Goal: Information Seeking & Learning: Learn about a topic

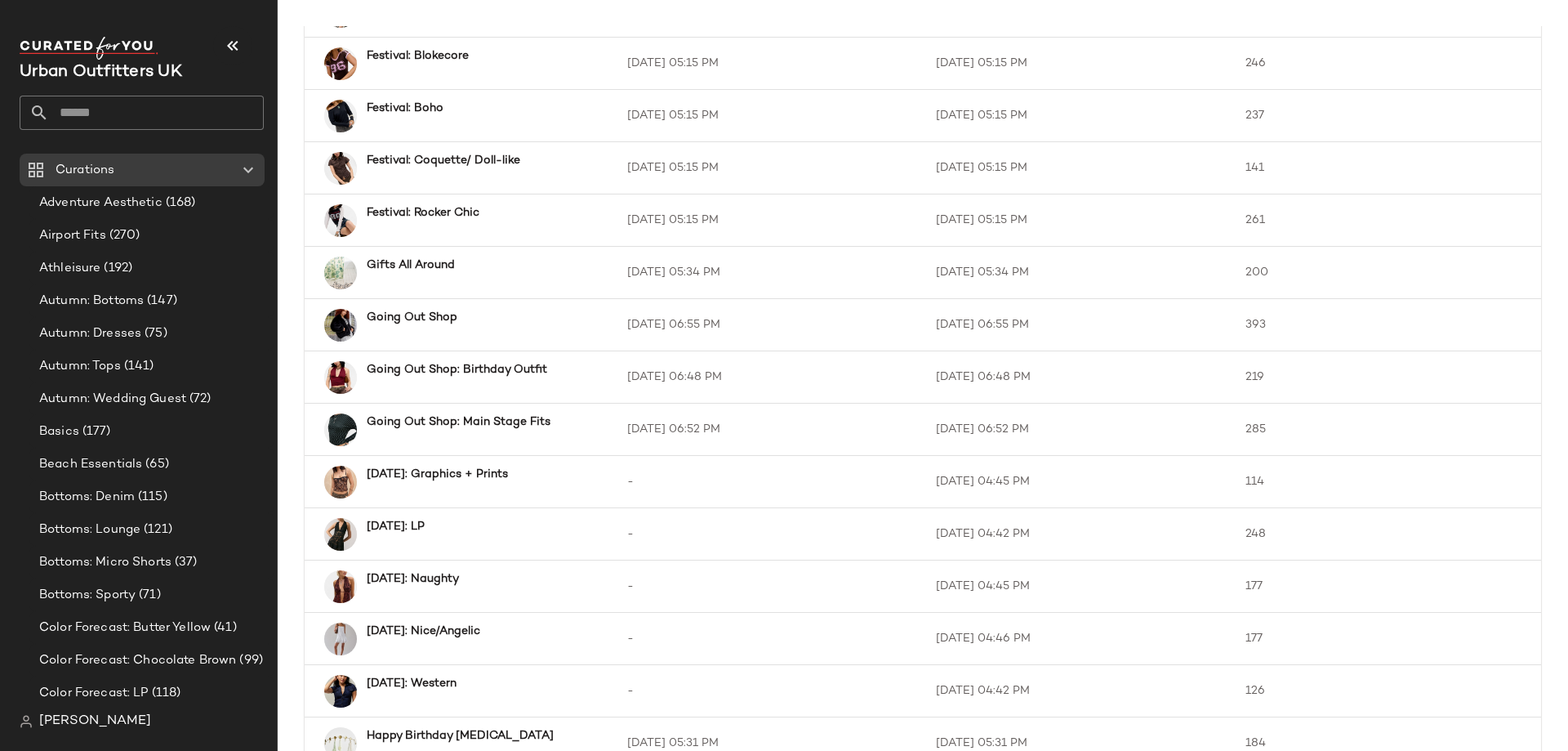
scroll to position [2142, 0]
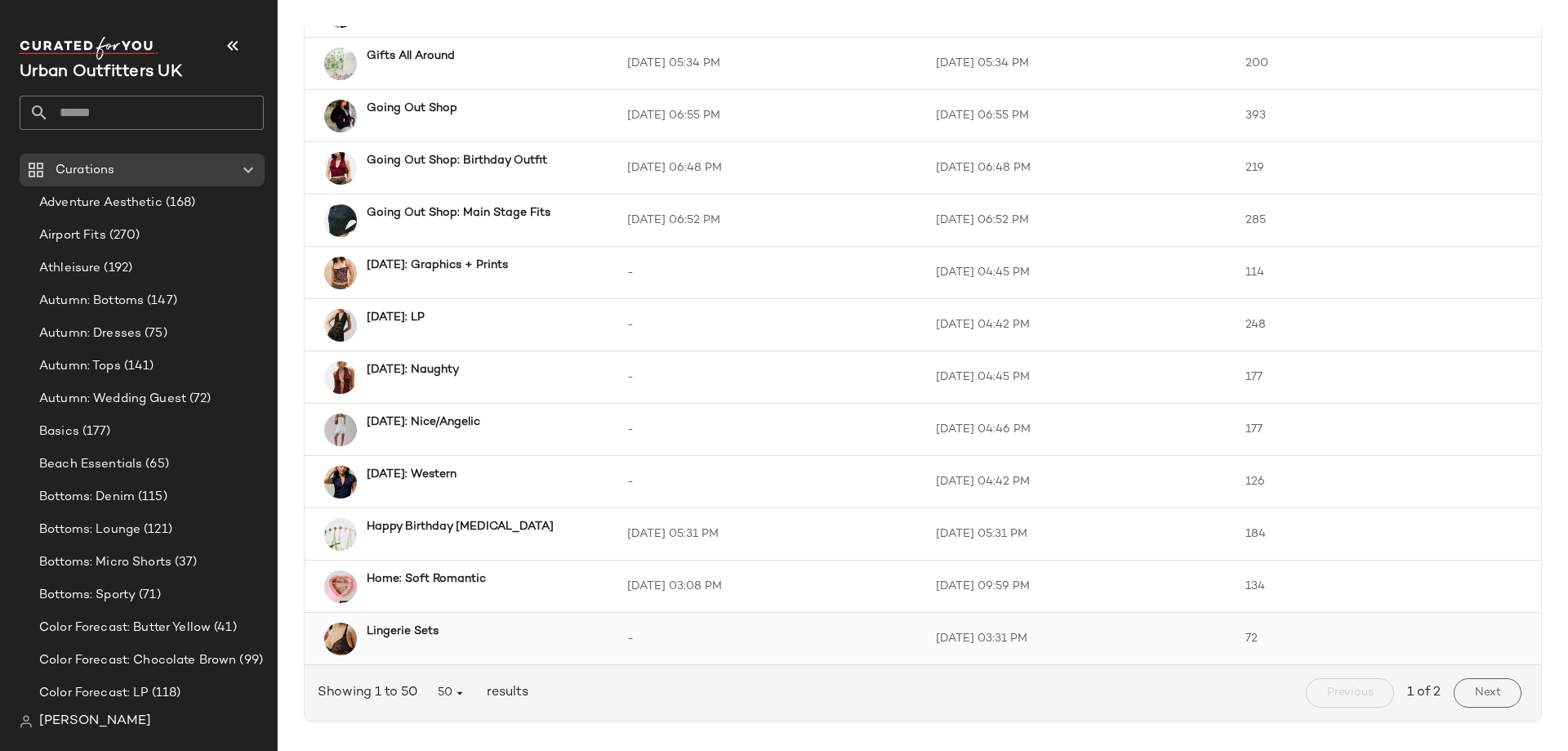
click at [419, 616] on td "Lingerie Sets" at bounding box center [460, 639] width 309 height 52
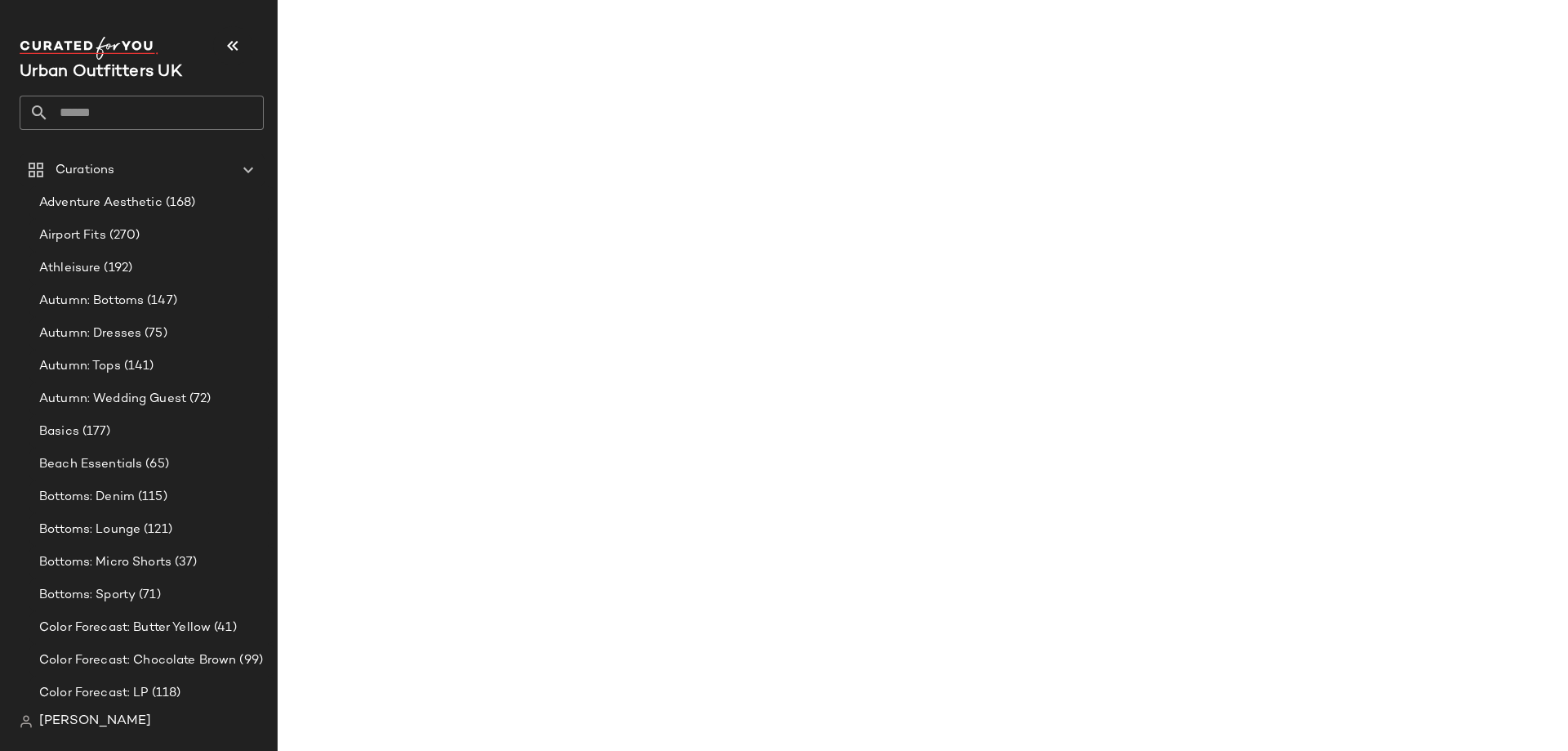
click at [416, 637] on main "Curations 75 Products Curated 3219 Avg.per Curation 148 Curation Last Exported …" at bounding box center [784, 375] width 1568 height 751
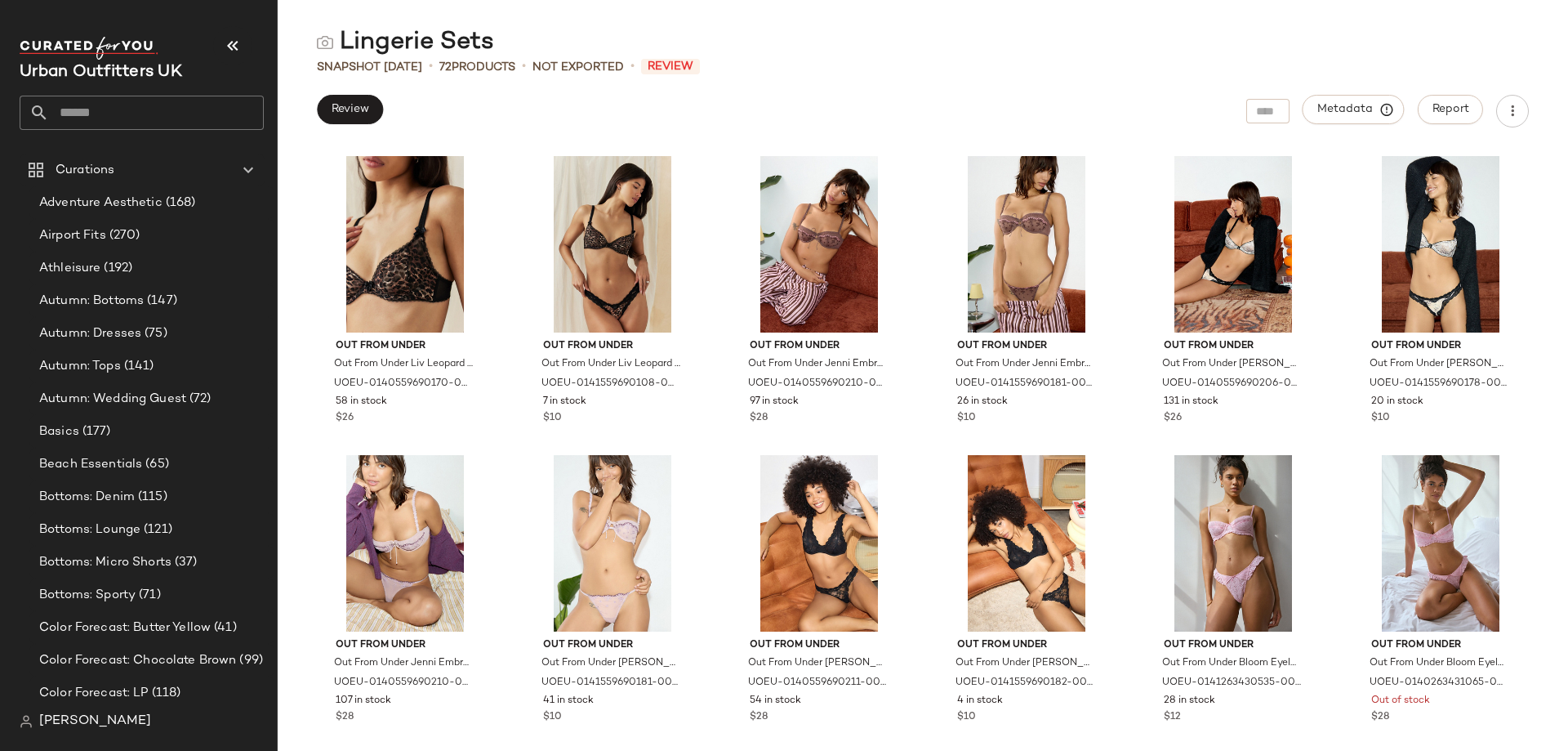
click at [965, 78] on div "Lingerie Sets Snapshot [DATE] • 72 Products • Not Exported • Review Review Meta…" at bounding box center [923, 388] width 1291 height 724
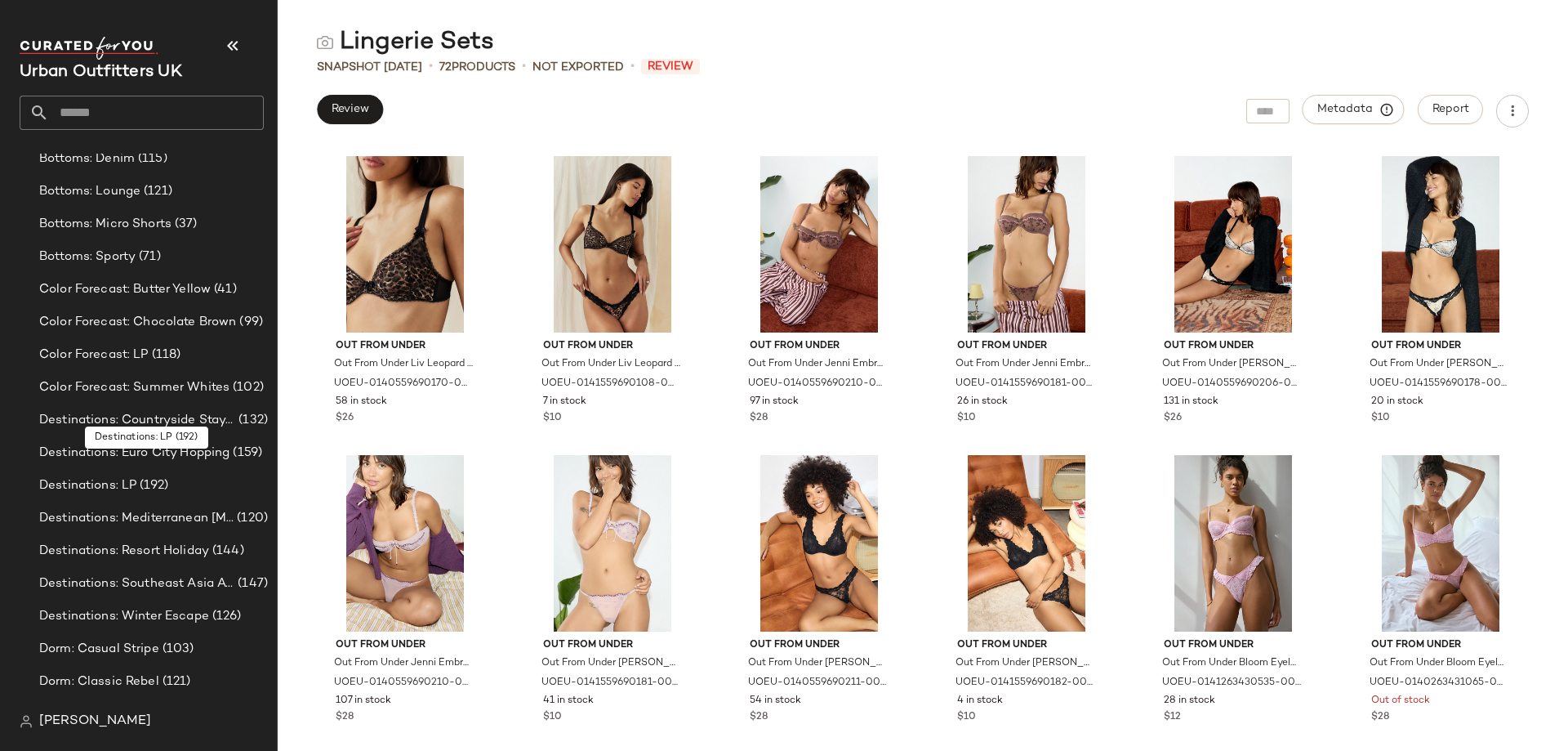
scroll to position [360, 0]
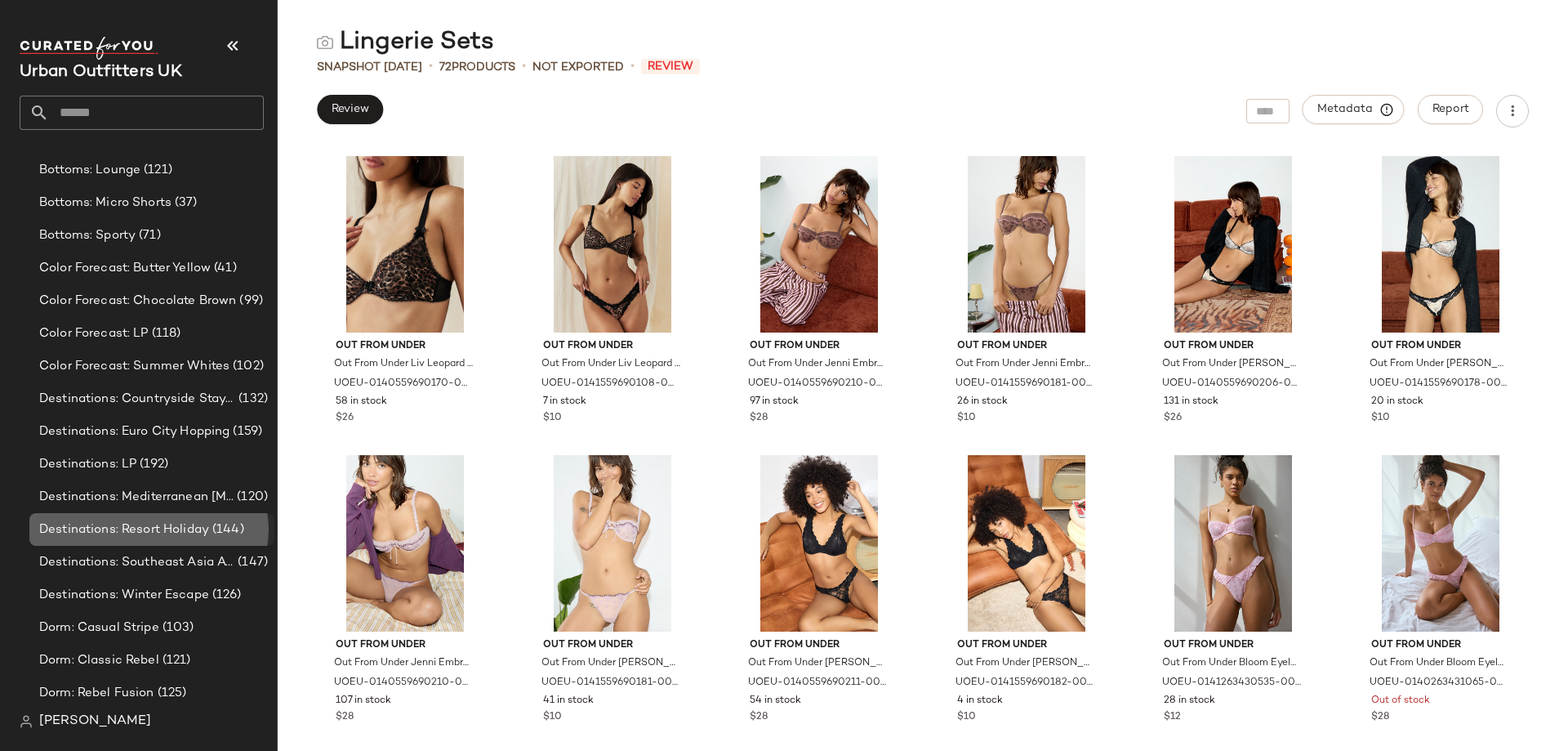
click at [215, 534] on span "(144)" at bounding box center [226, 529] width 35 height 19
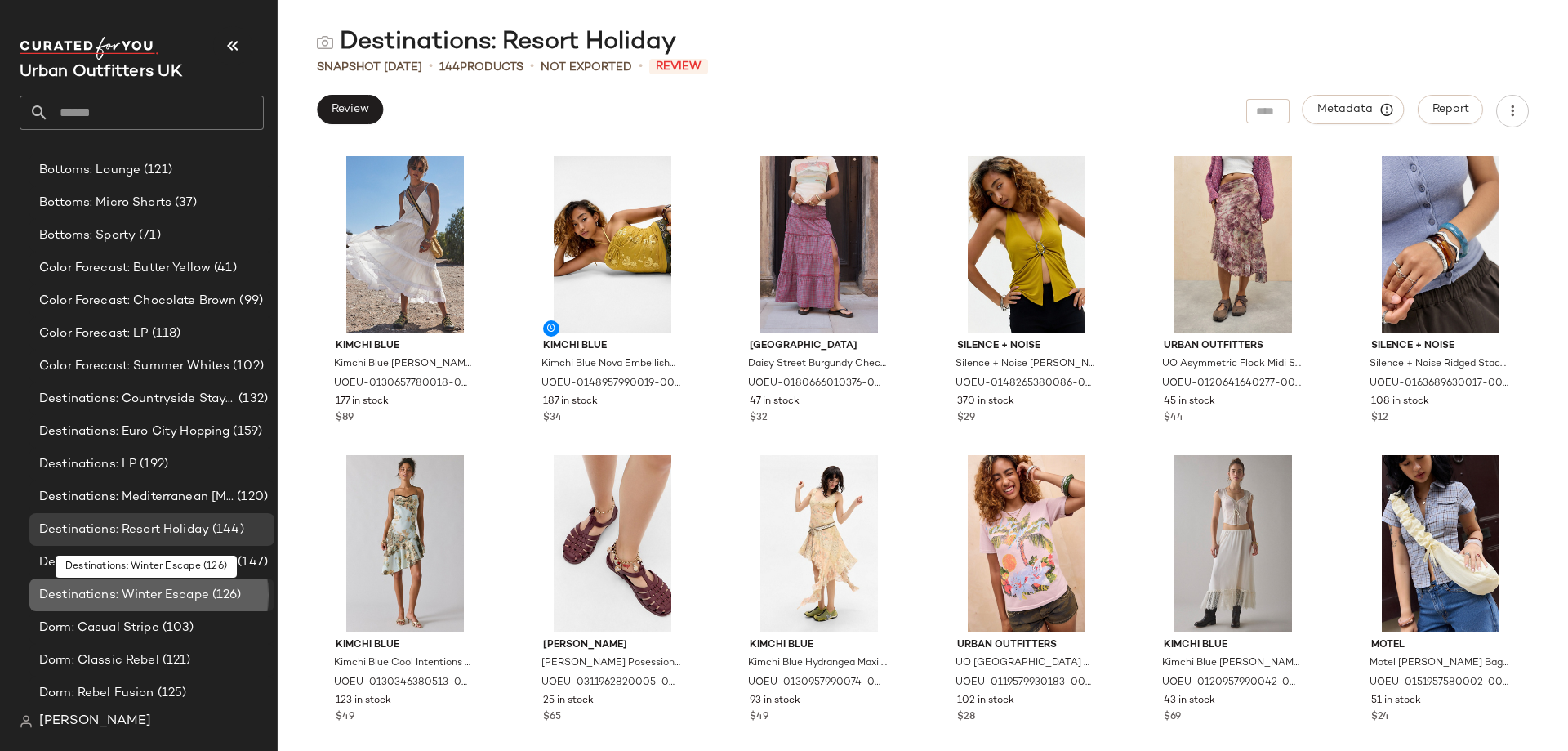
click at [157, 604] on div "Destinations: Winter Escape (126)" at bounding box center [152, 595] width 245 height 32
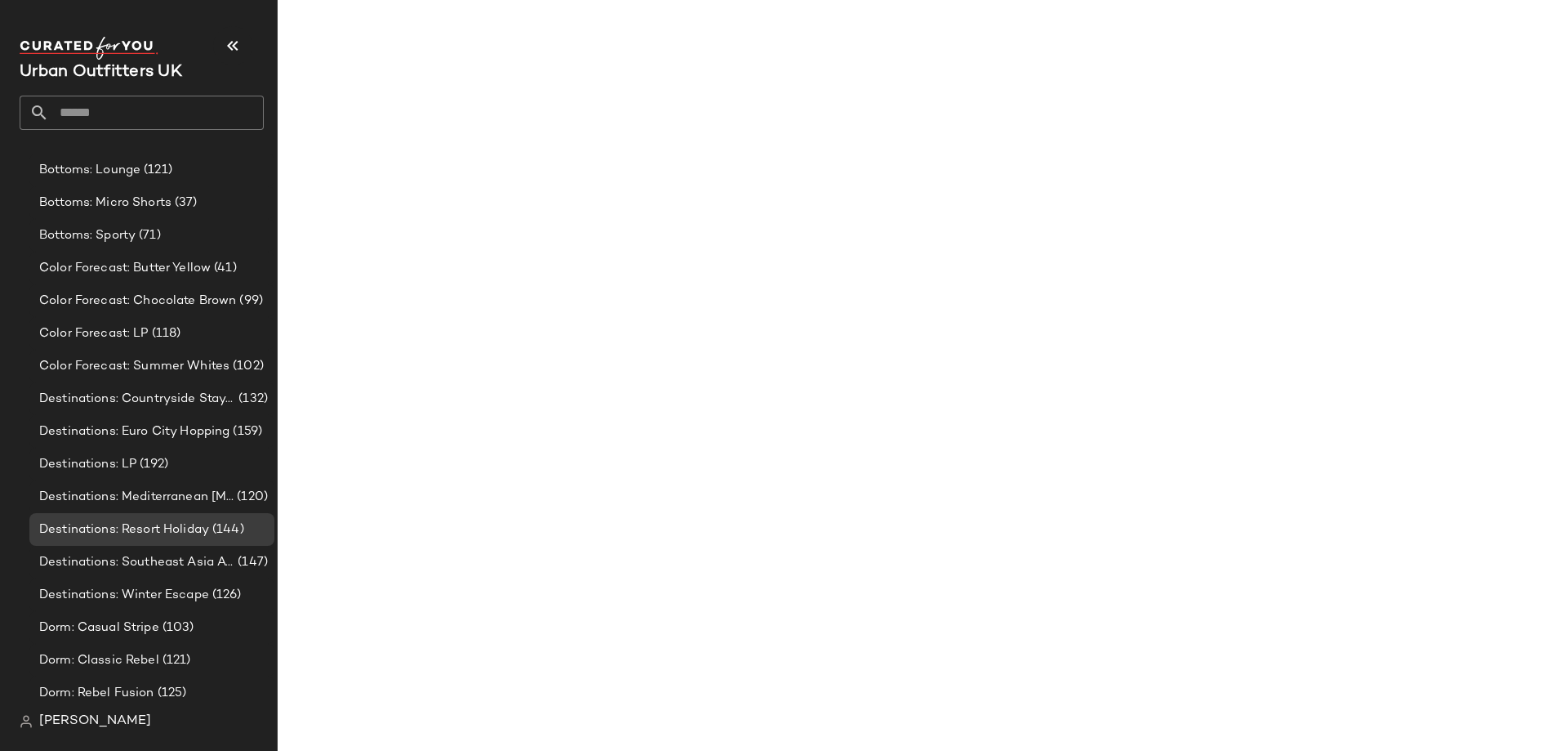
click at [865, 223] on div at bounding box center [880, 209] width 31 height 31
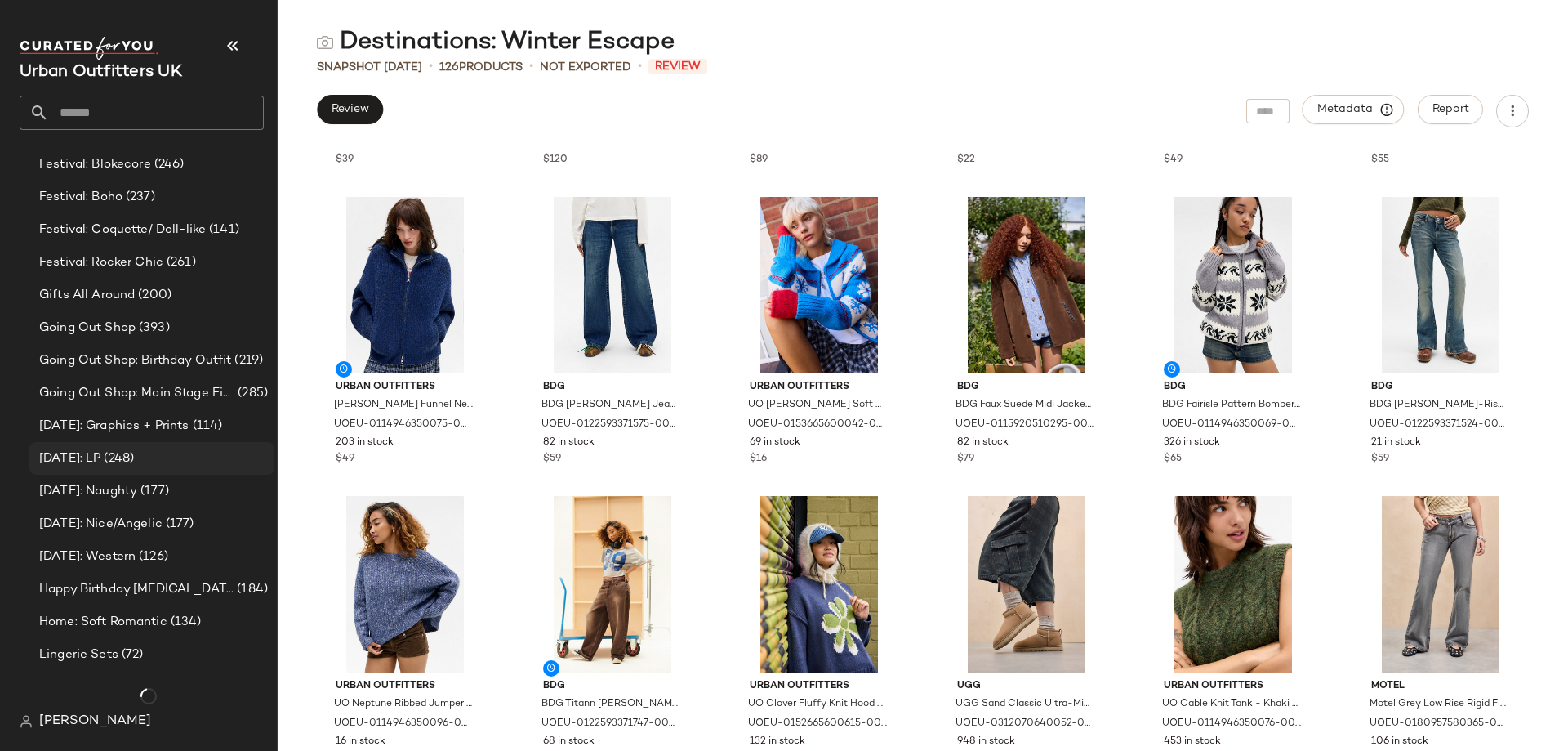
click at [88, 453] on span "[DATE]: LP" at bounding box center [70, 458] width 61 height 19
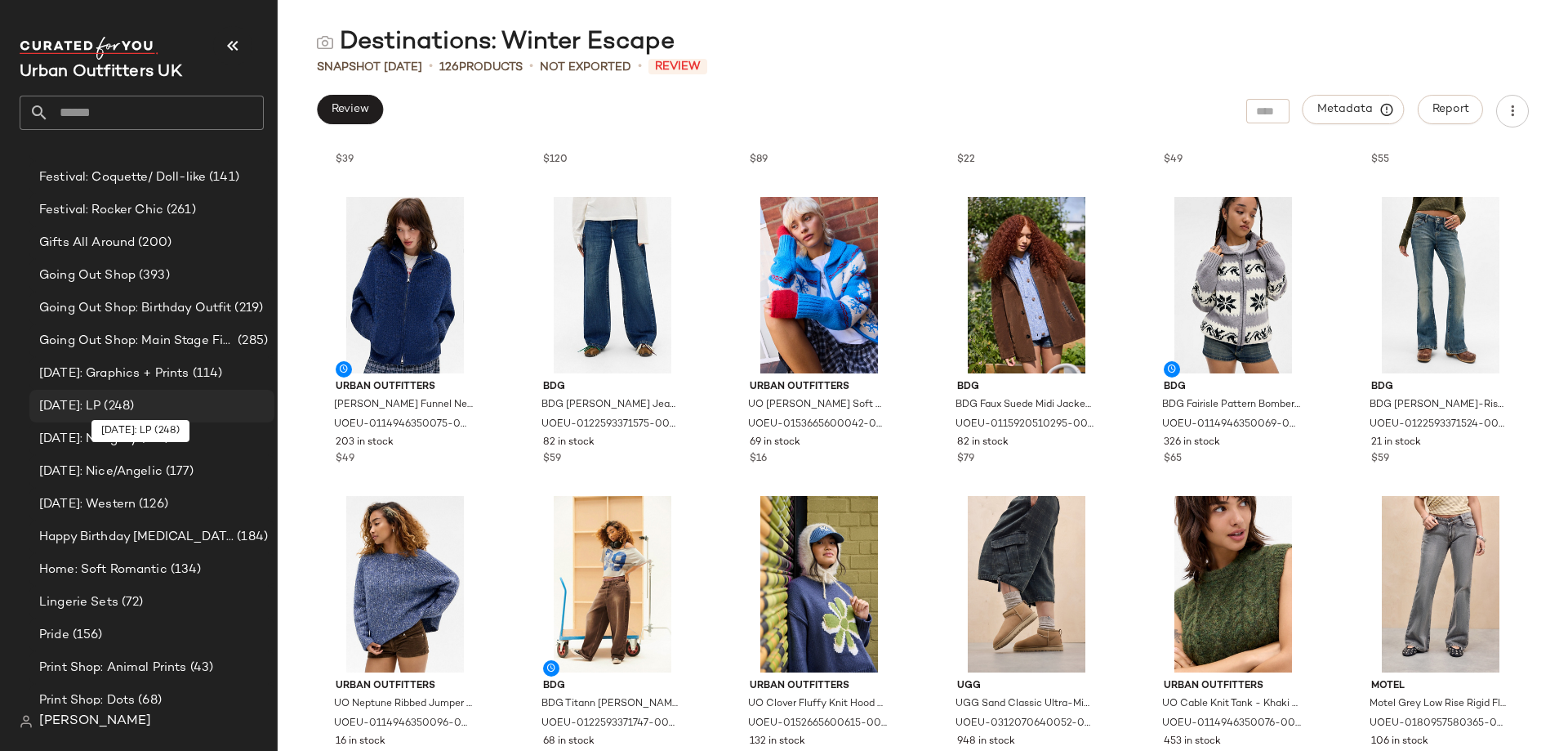
scroll to position [1149, 0]
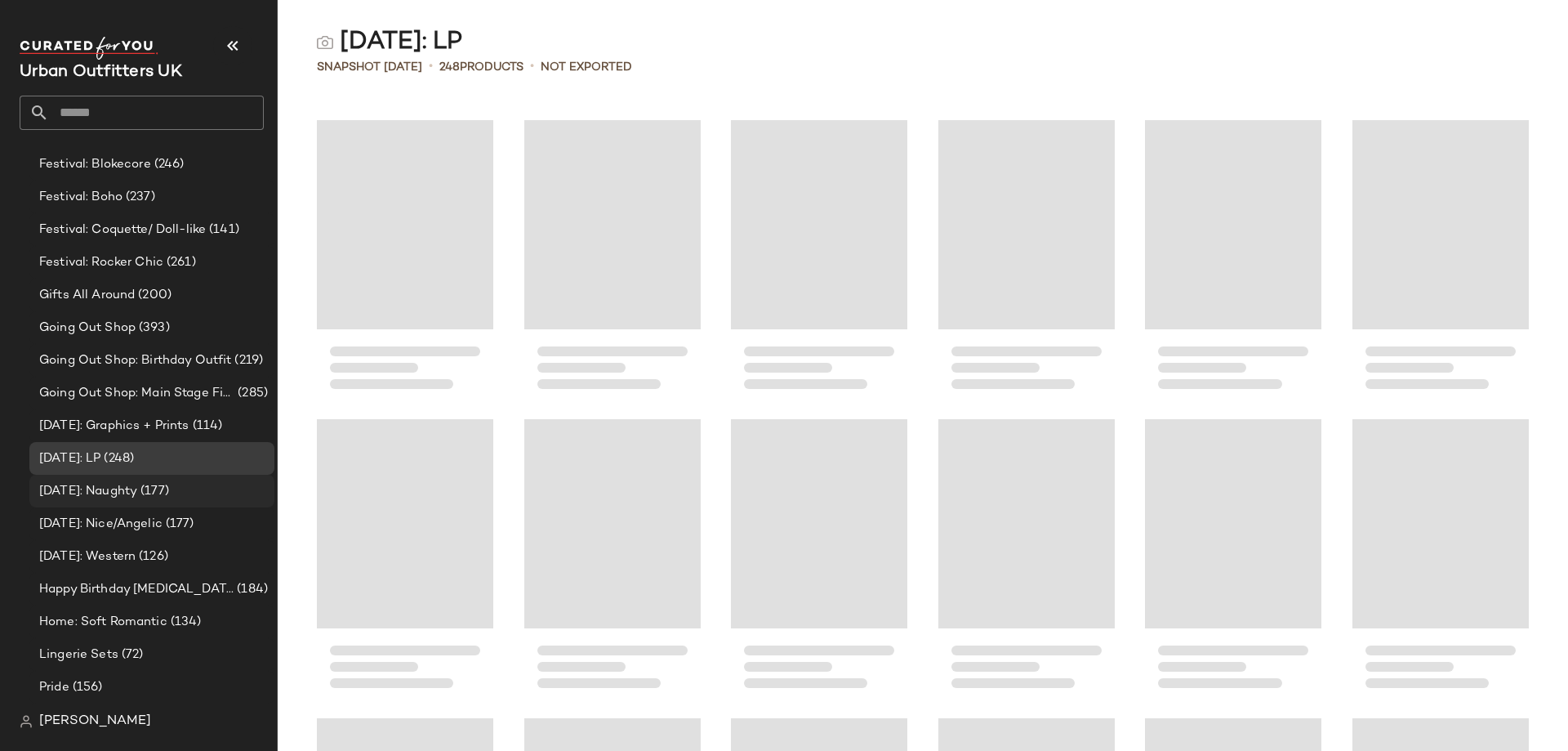
click at [169, 487] on span "(177)" at bounding box center [153, 491] width 31 height 19
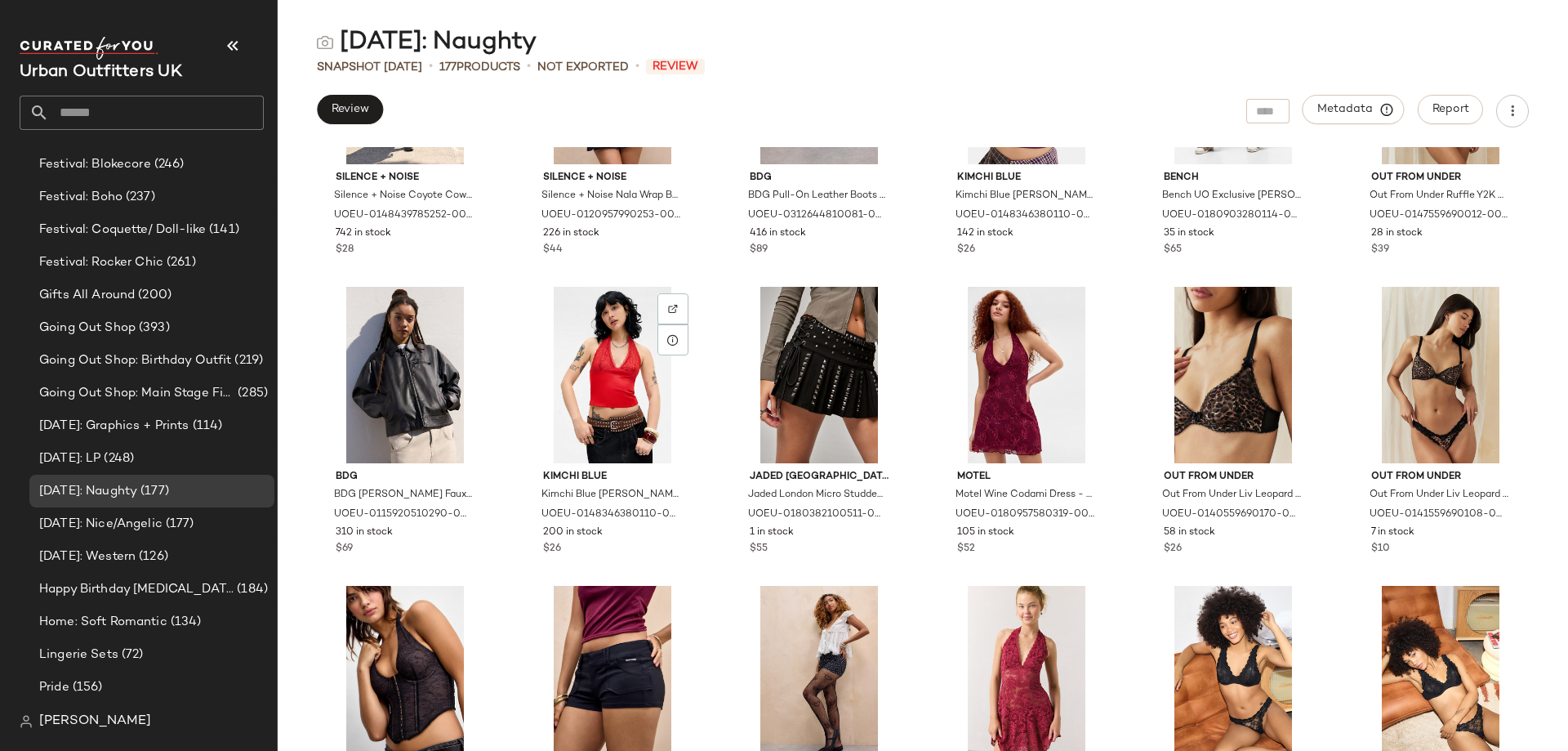
scroll to position [780, 0]
click at [163, 529] on span "[DATE]: Nice/Angelic" at bounding box center [101, 523] width 123 height 19
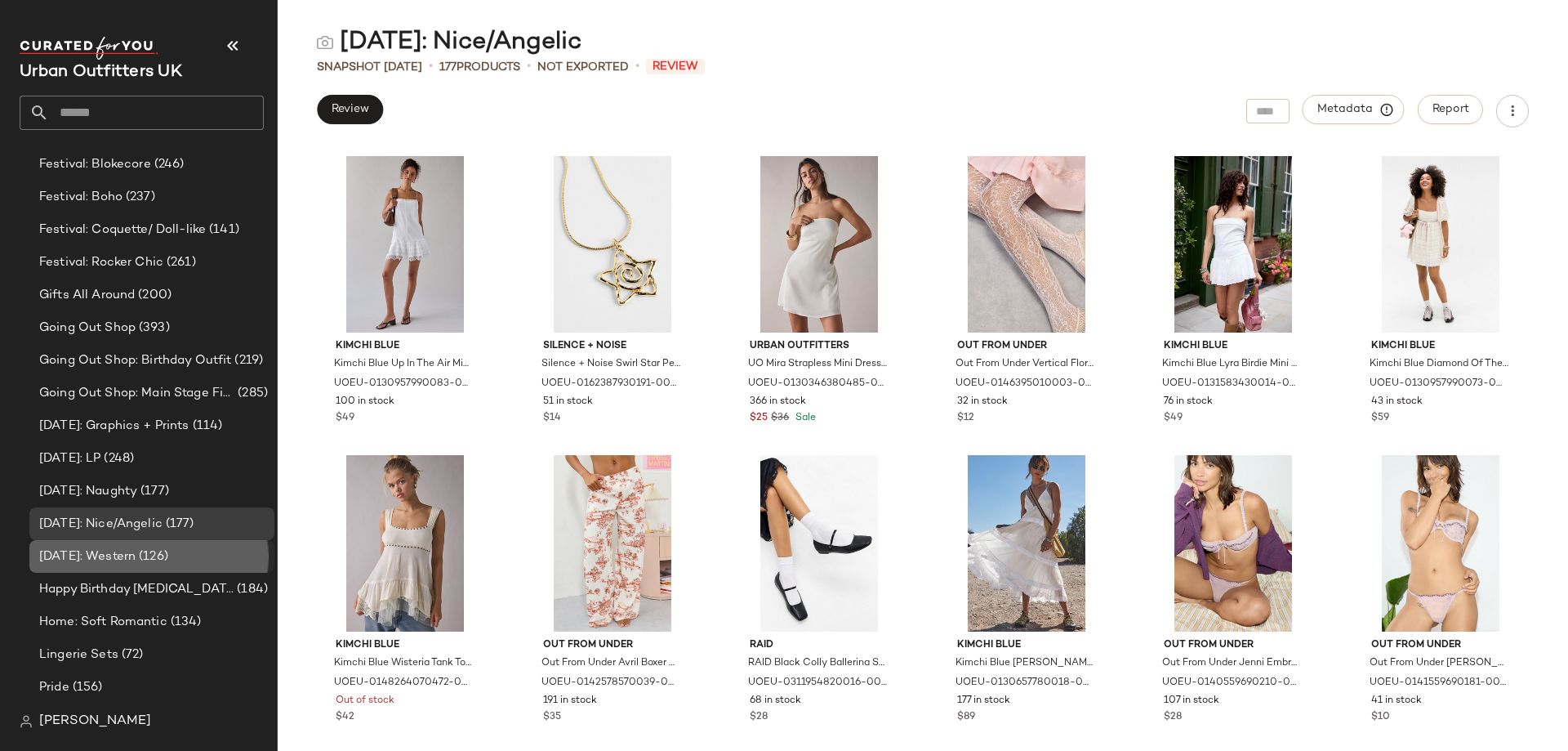
click at [147, 566] on div "[DATE]: Western (126)" at bounding box center [152, 556] width 245 height 32
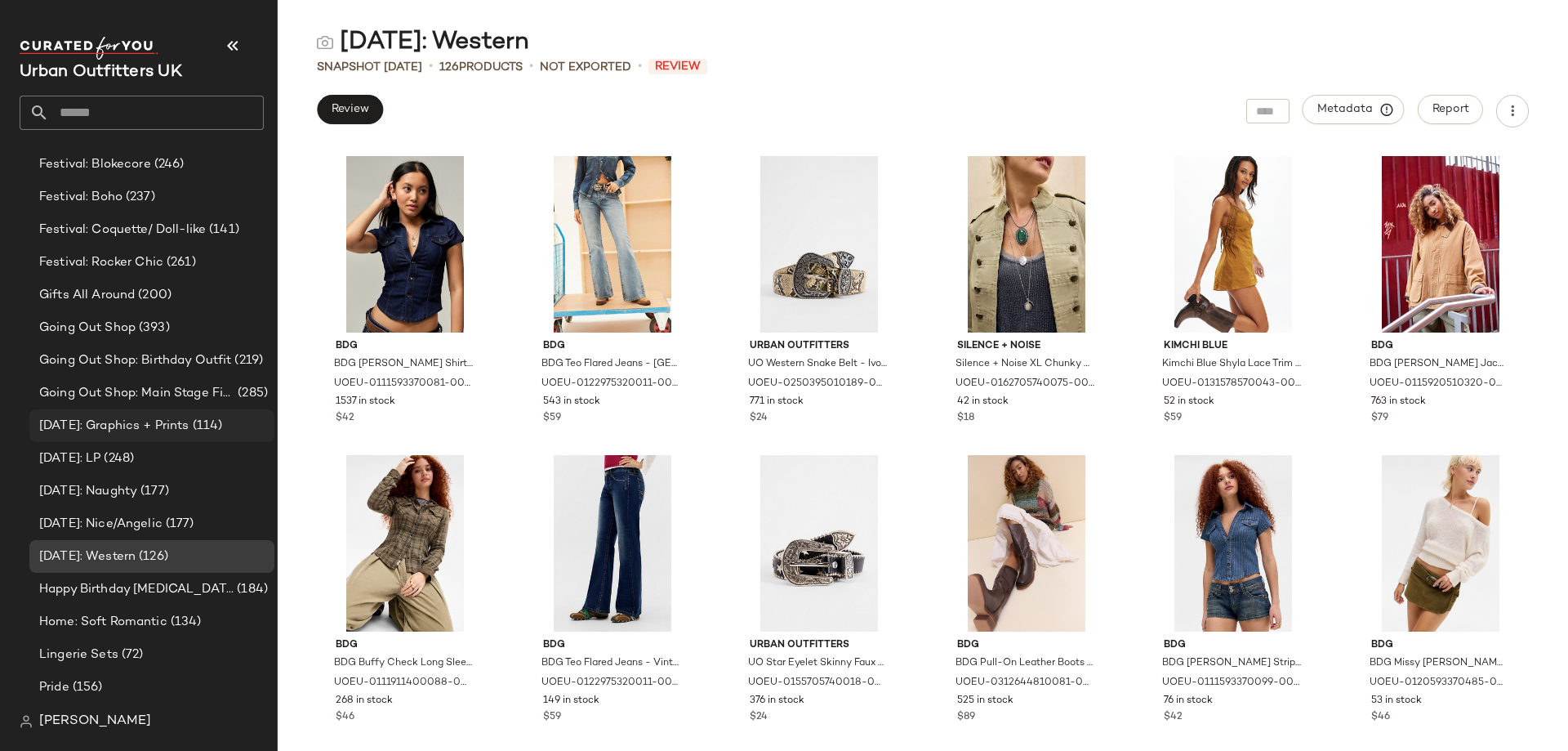
click at [190, 422] on span "[DATE]: Graphics + Prints" at bounding box center [114, 425] width 150 height 19
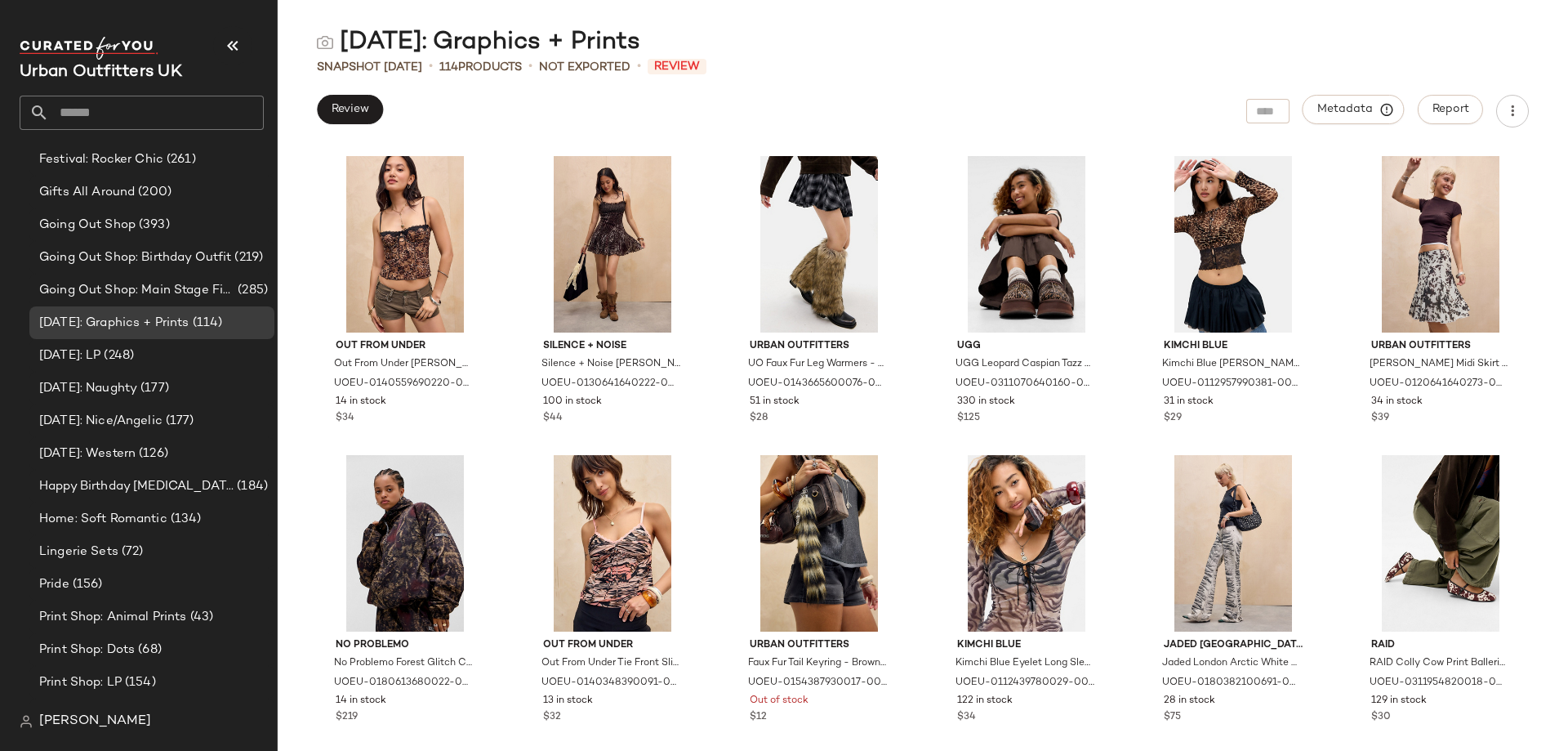
scroll to position [1250, 0]
click at [127, 510] on div "Home: Soft Romantic (134)" at bounding box center [152, 520] width 245 height 32
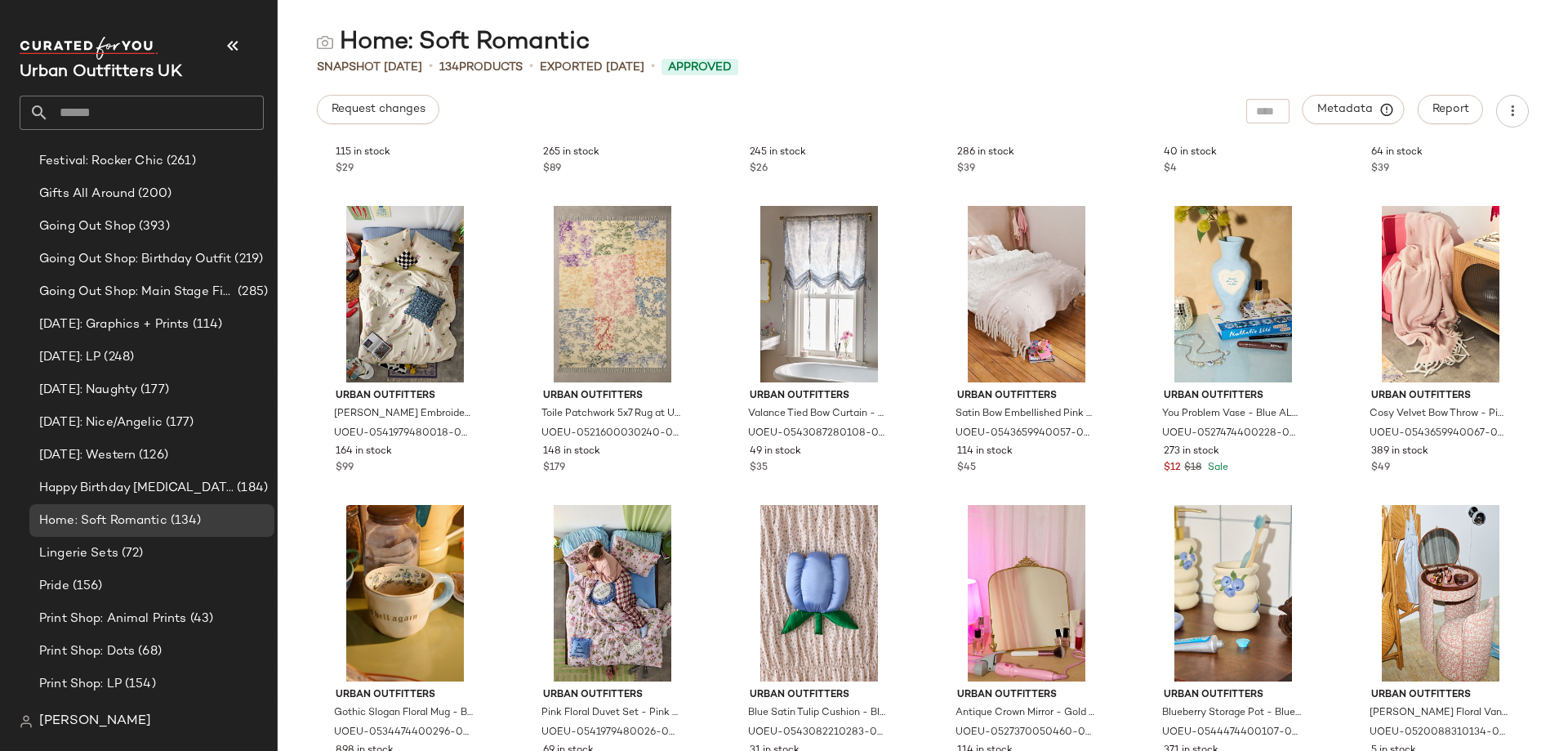
scroll to position [346, 0]
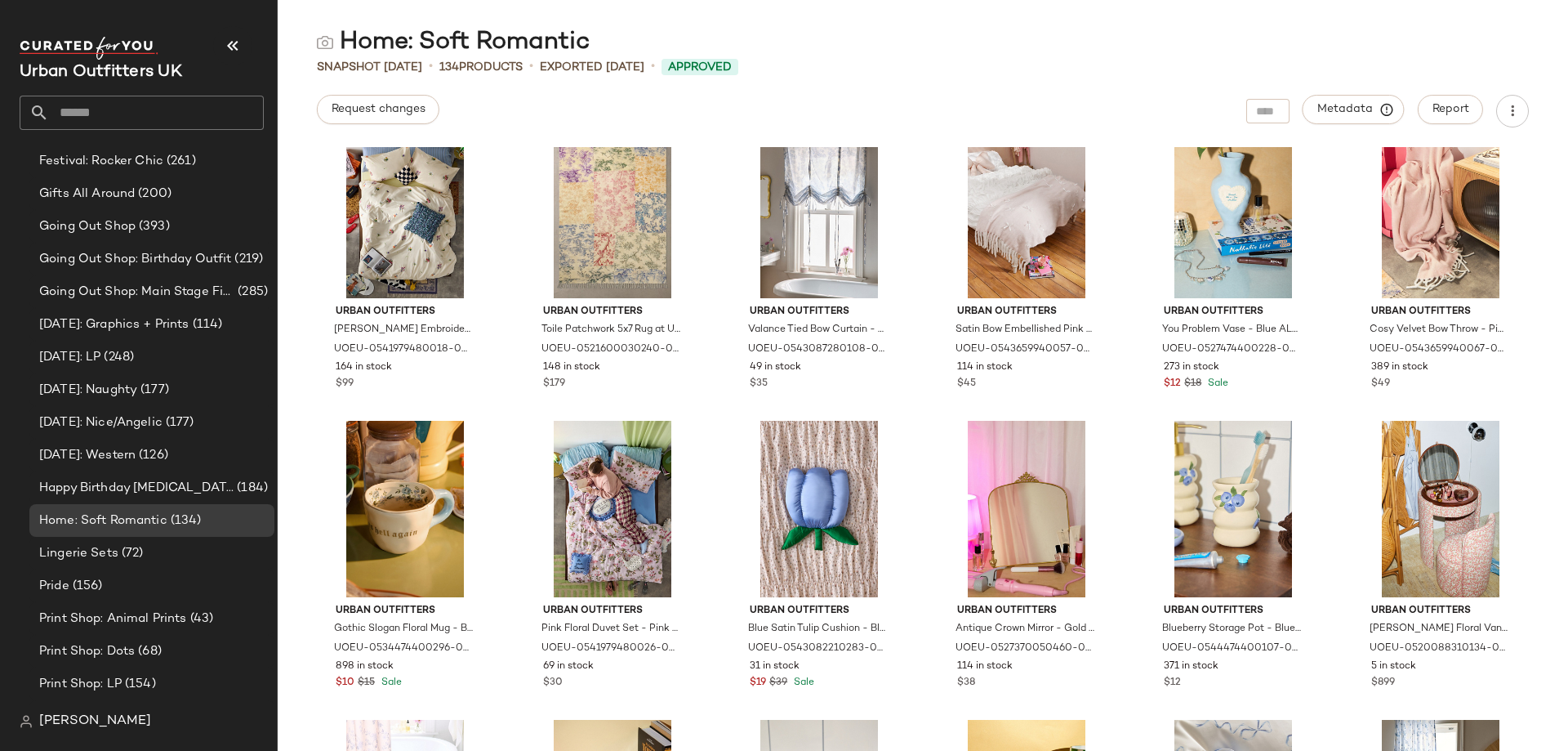
click at [105, 114] on input "text" at bounding box center [156, 112] width 215 height 34
type input "*"
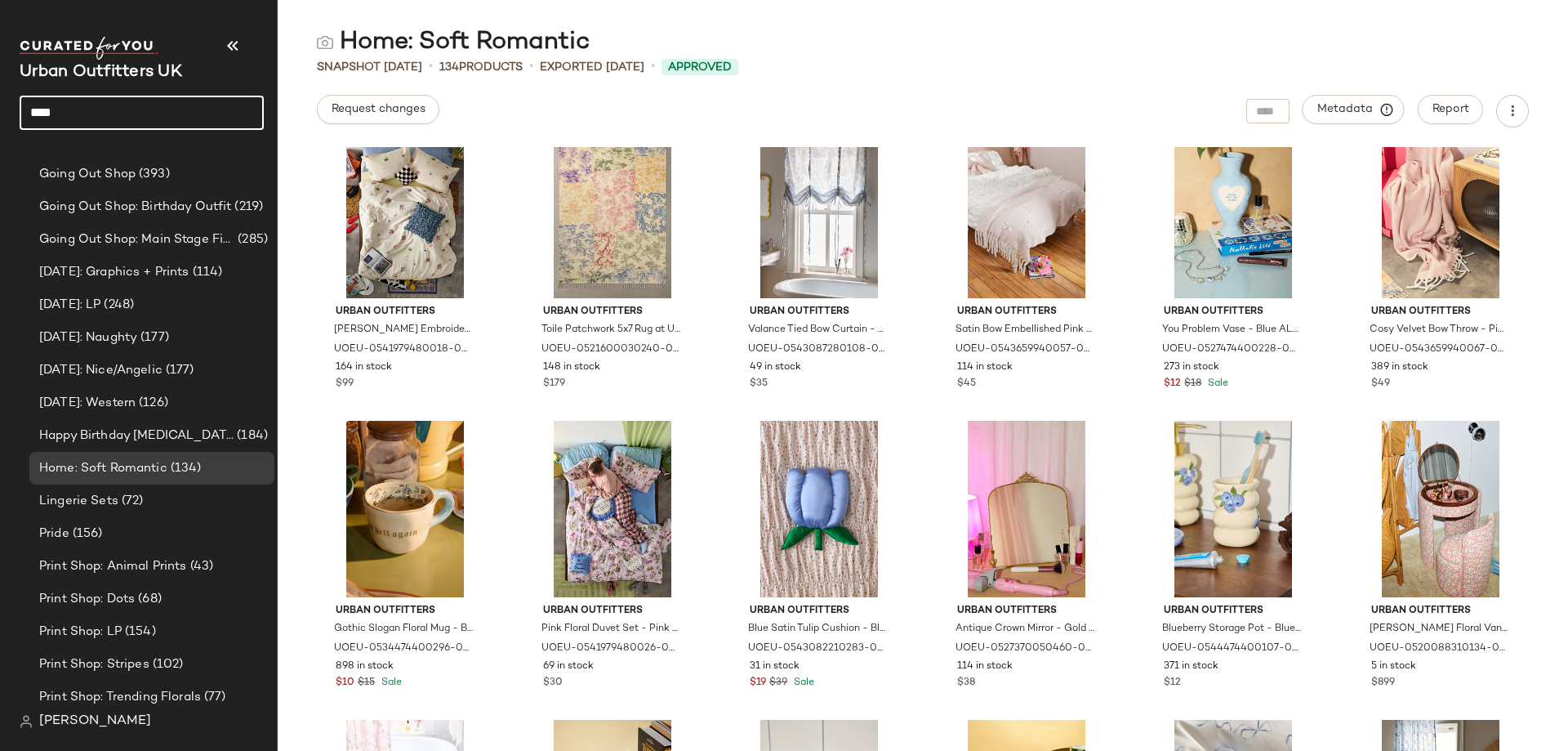
type input "*****"
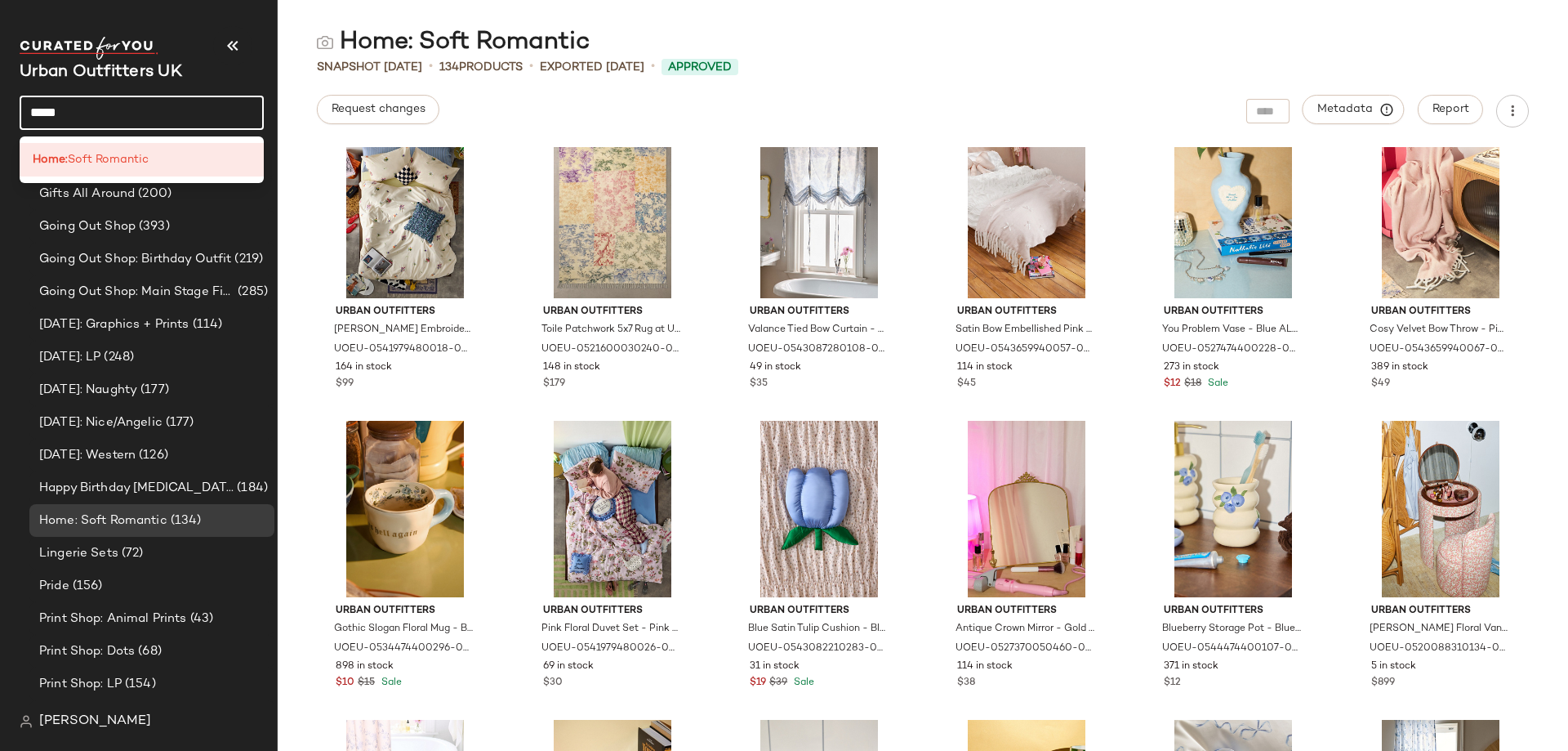
scroll to position [1250, 0]
click at [133, 114] on input "*****" at bounding box center [142, 112] width 245 height 34
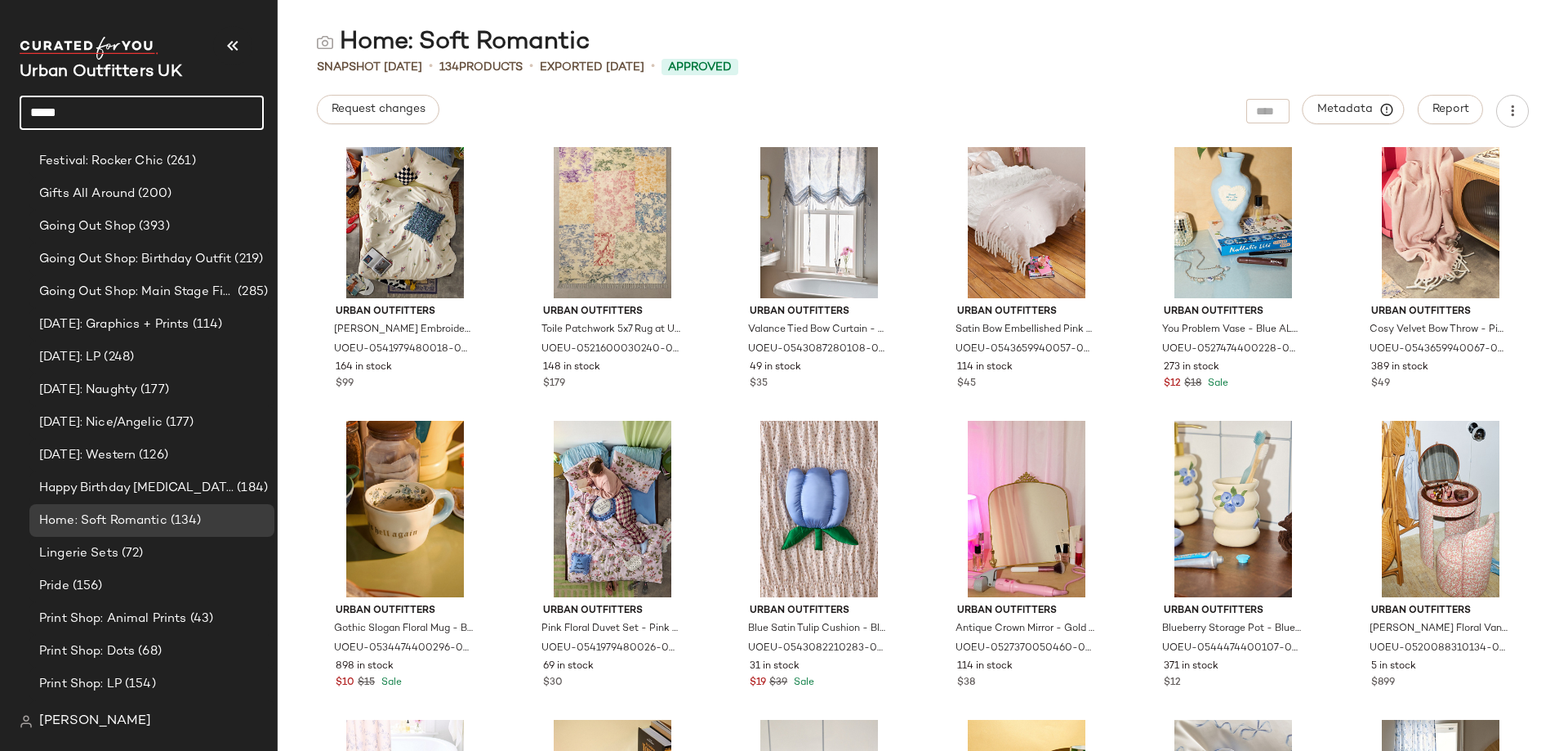
drag, startPoint x: 110, startPoint y: 111, endPoint x: 0, endPoint y: 99, distance: 110.7
click at [0, 99] on nav "Urban Outfitters UK ***** Curations Adventure Aesthetic (168) Airport Fits (270…" at bounding box center [139, 375] width 278 height 751
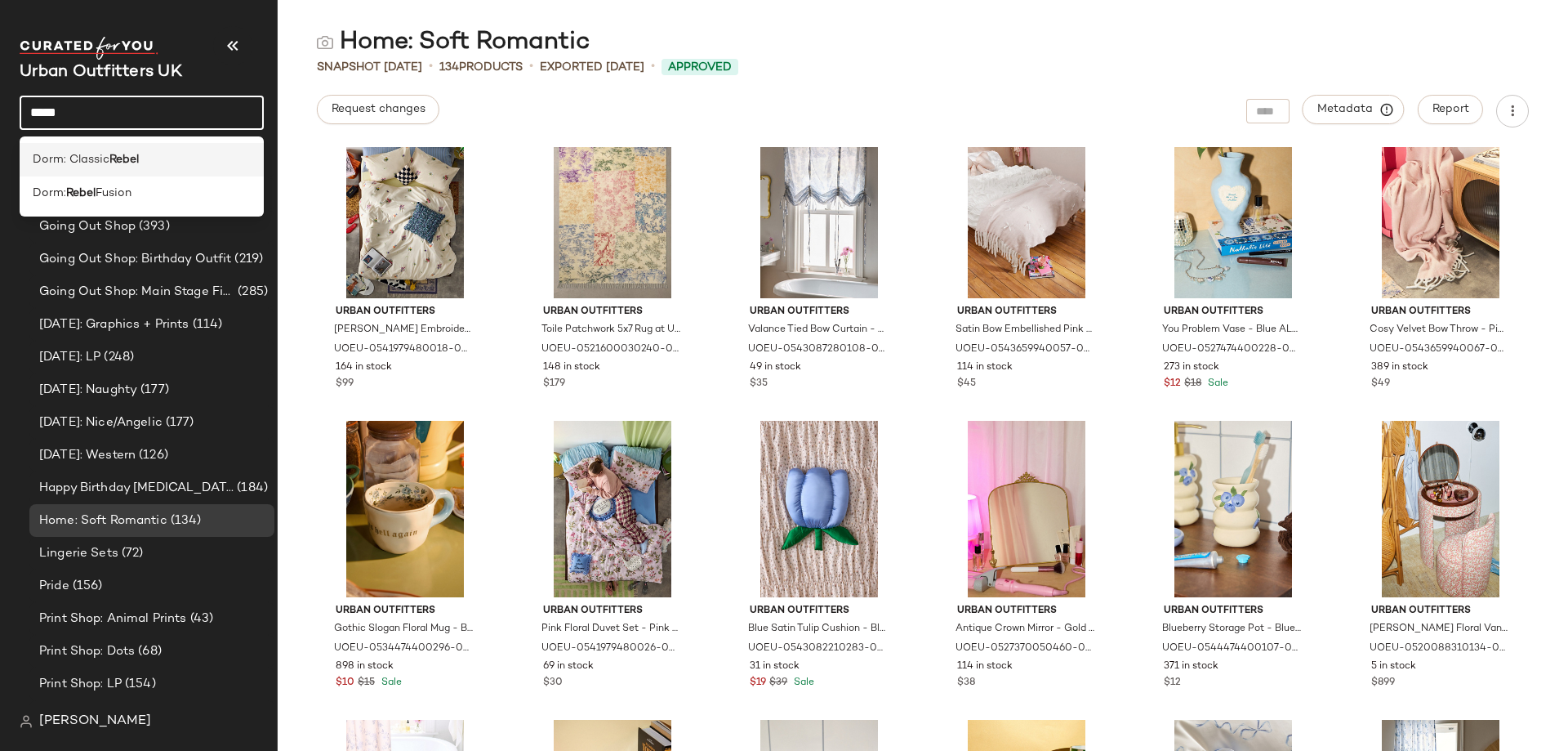
type input "*****"
click at [90, 162] on span "Dorm: Classic" at bounding box center [70, 159] width 76 height 17
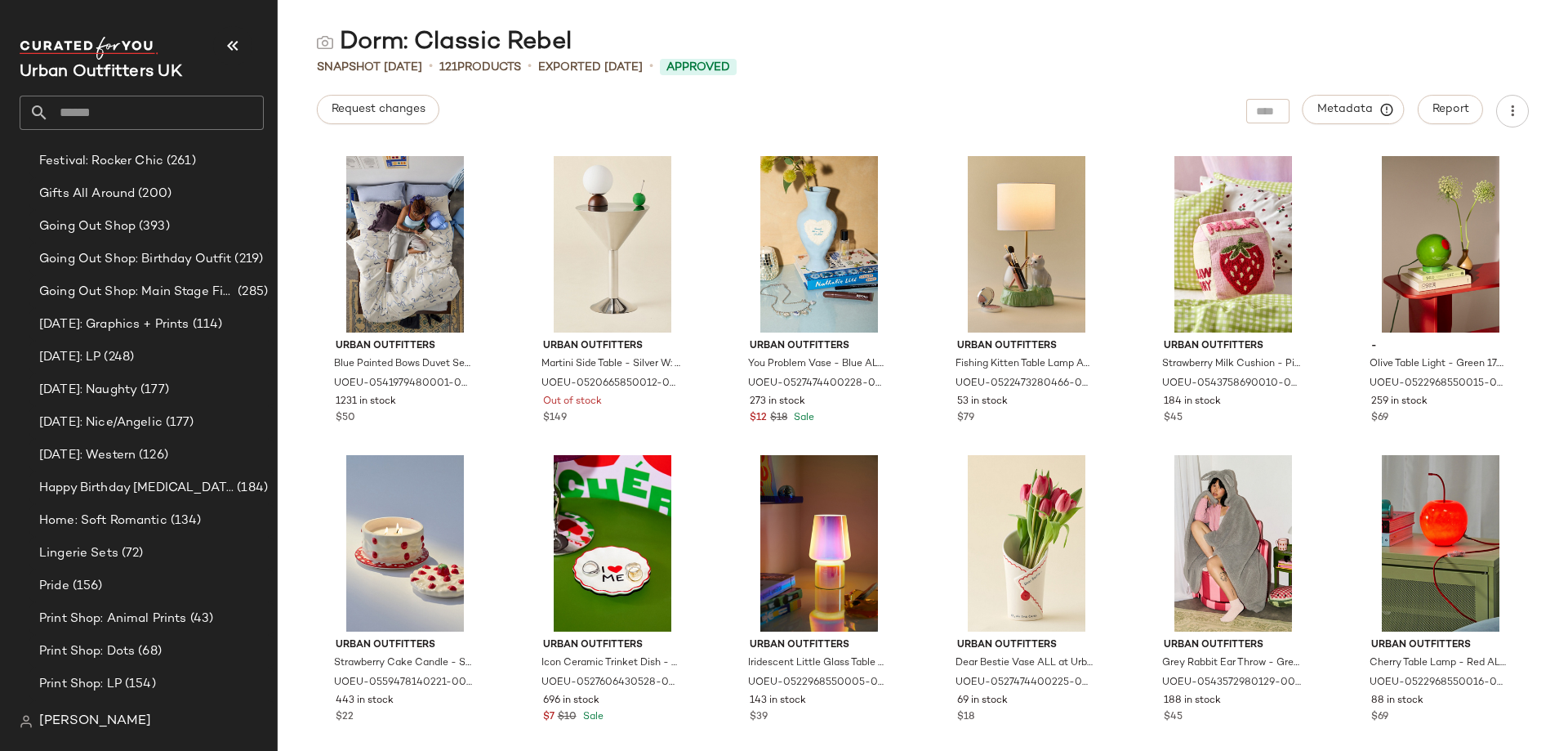
click at [141, 113] on input "text" at bounding box center [156, 112] width 215 height 34
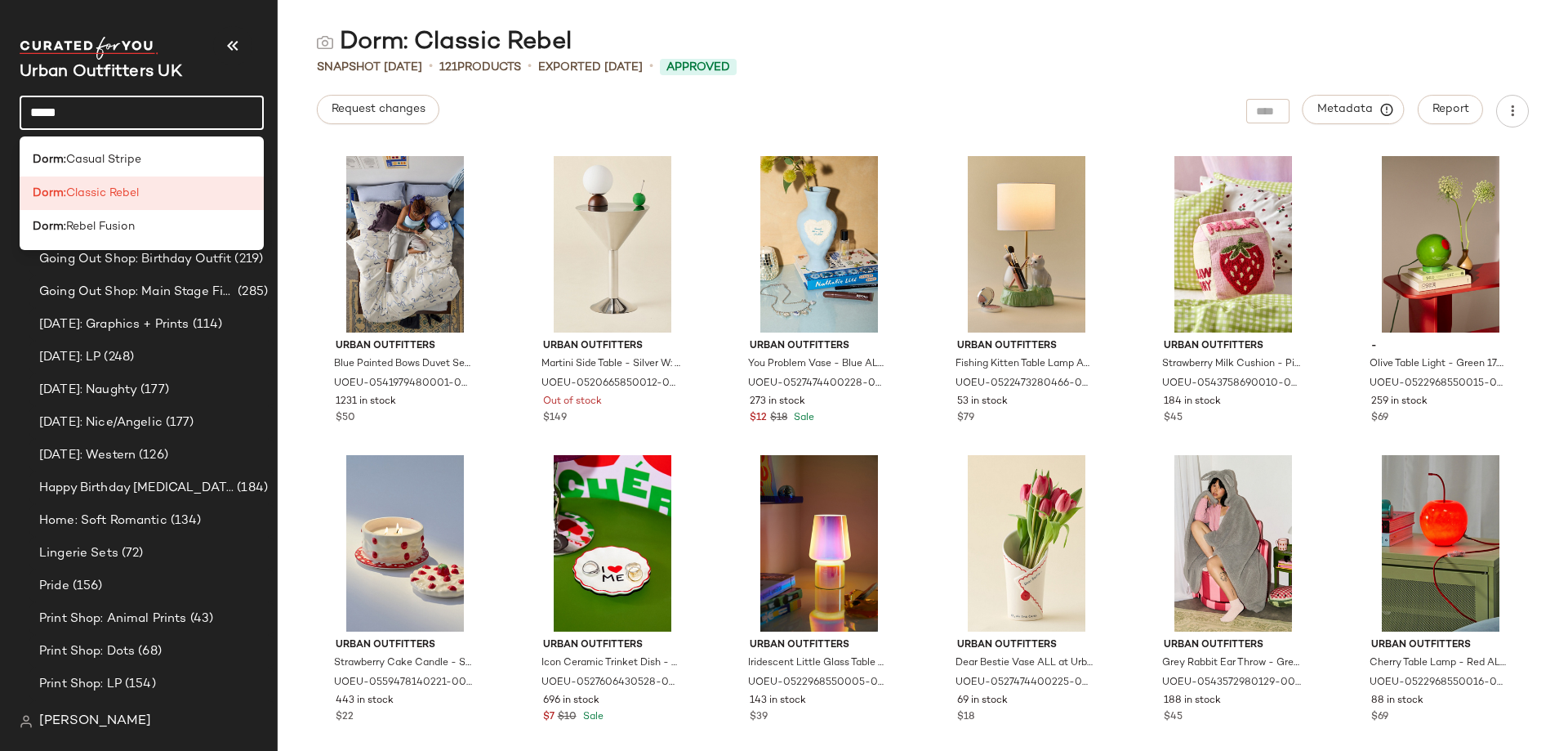
type input "*****"
click at [138, 156] on span "Casual Stripe" at bounding box center [104, 159] width 76 height 17
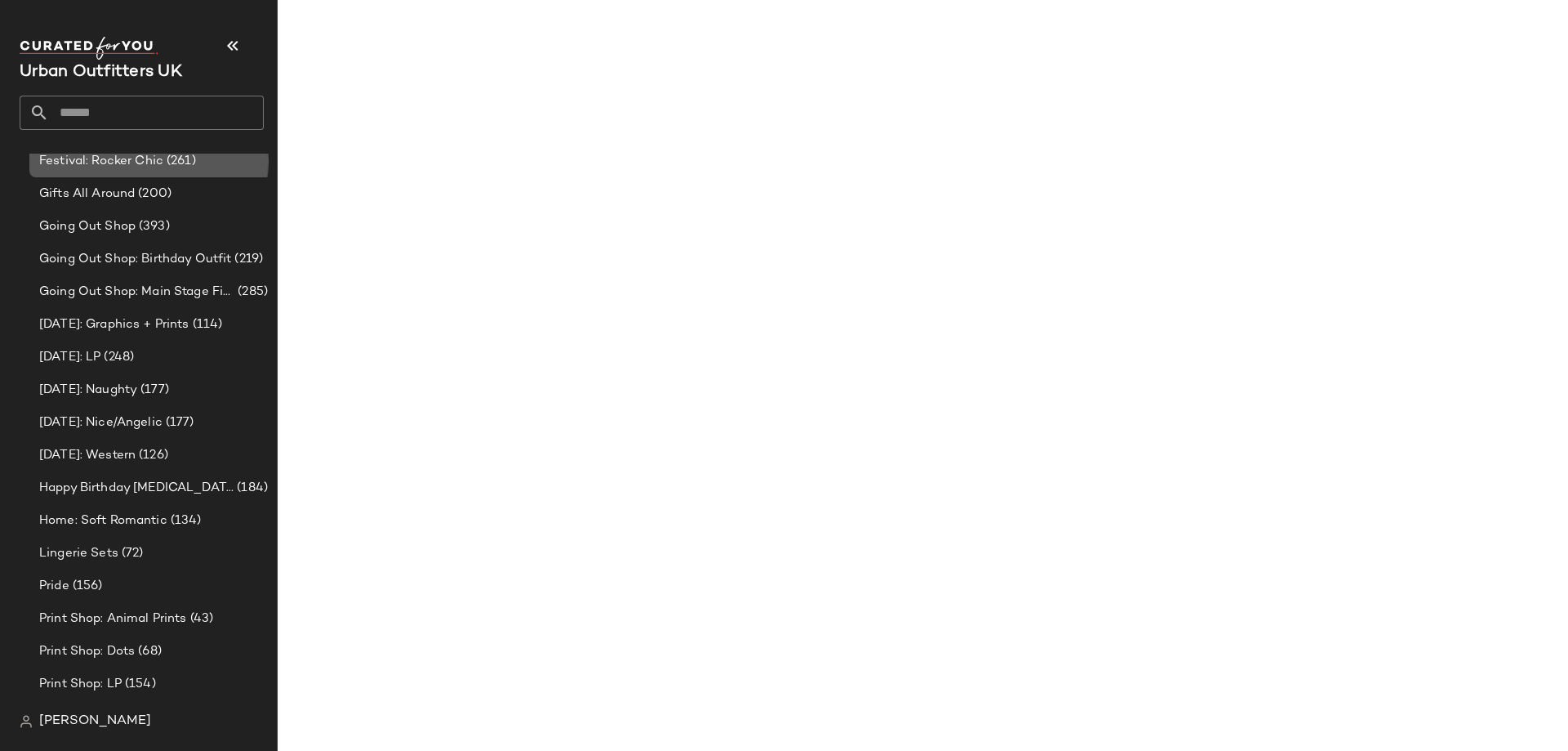
click at [138, 156] on span "Festival: Rocker Chic" at bounding box center [102, 161] width 124 height 19
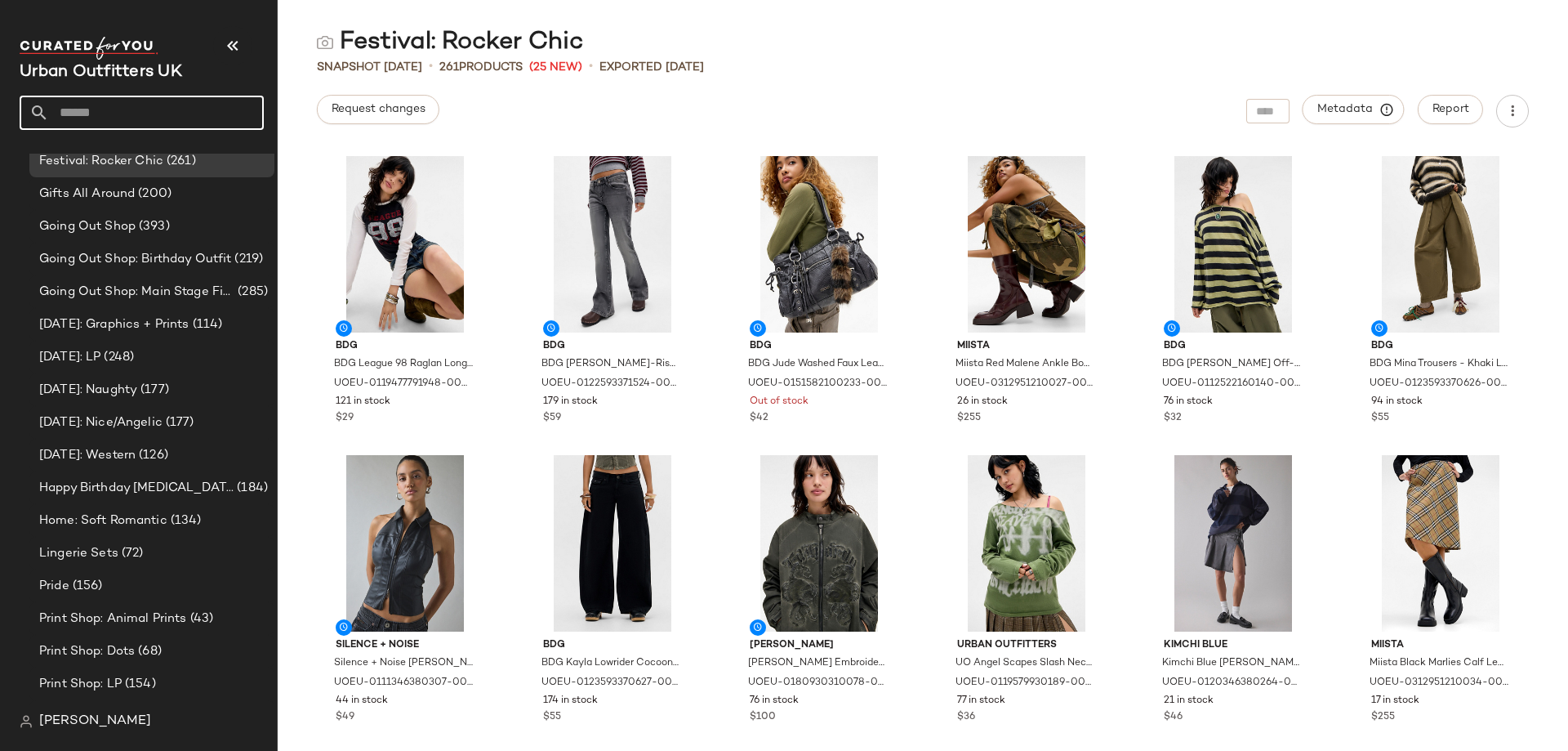
click at [161, 103] on input "text" at bounding box center [156, 112] width 215 height 34
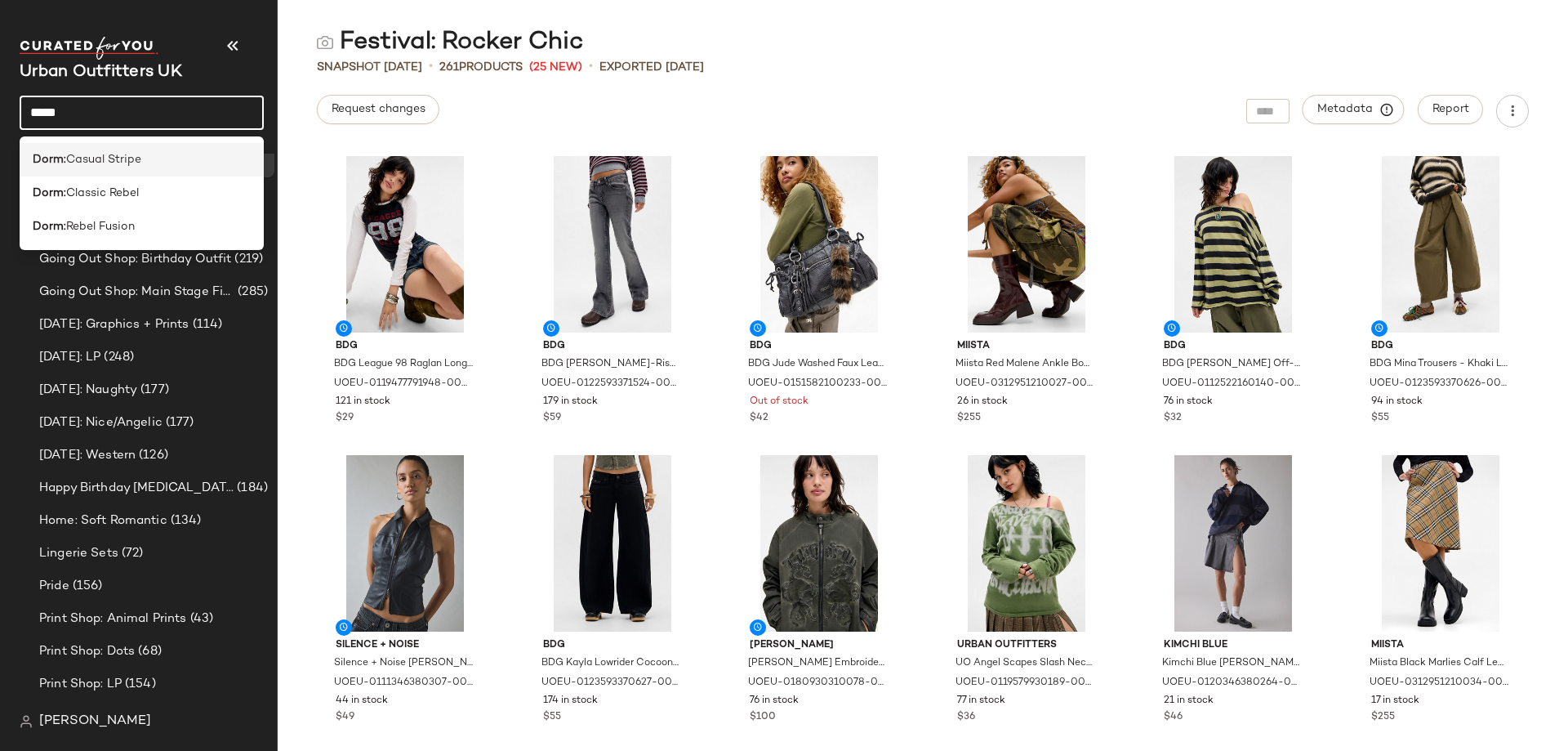
type input "*****"
click at [132, 157] on span "Casual Stripe" at bounding box center [104, 159] width 76 height 17
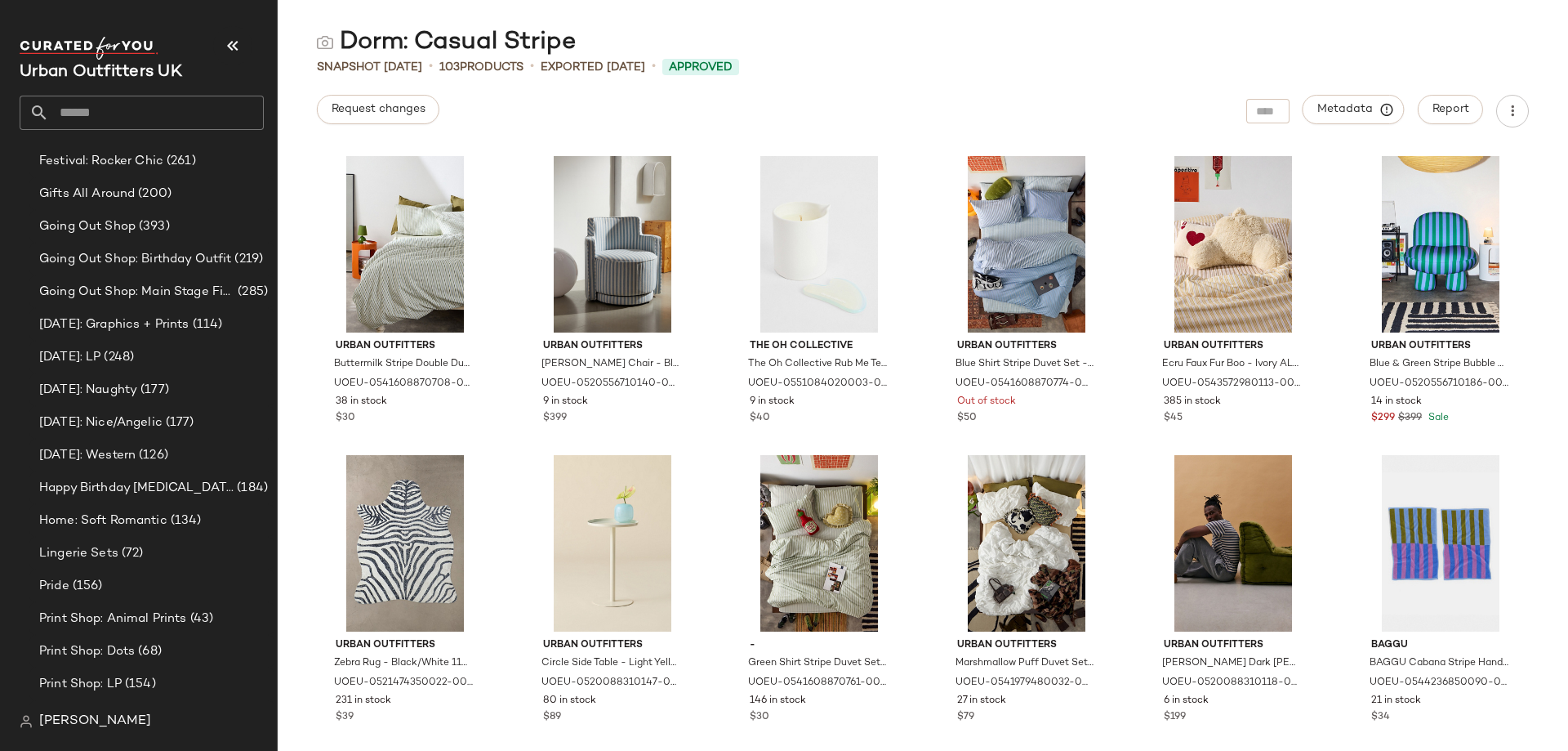
click at [177, 118] on input "text" at bounding box center [156, 112] width 215 height 34
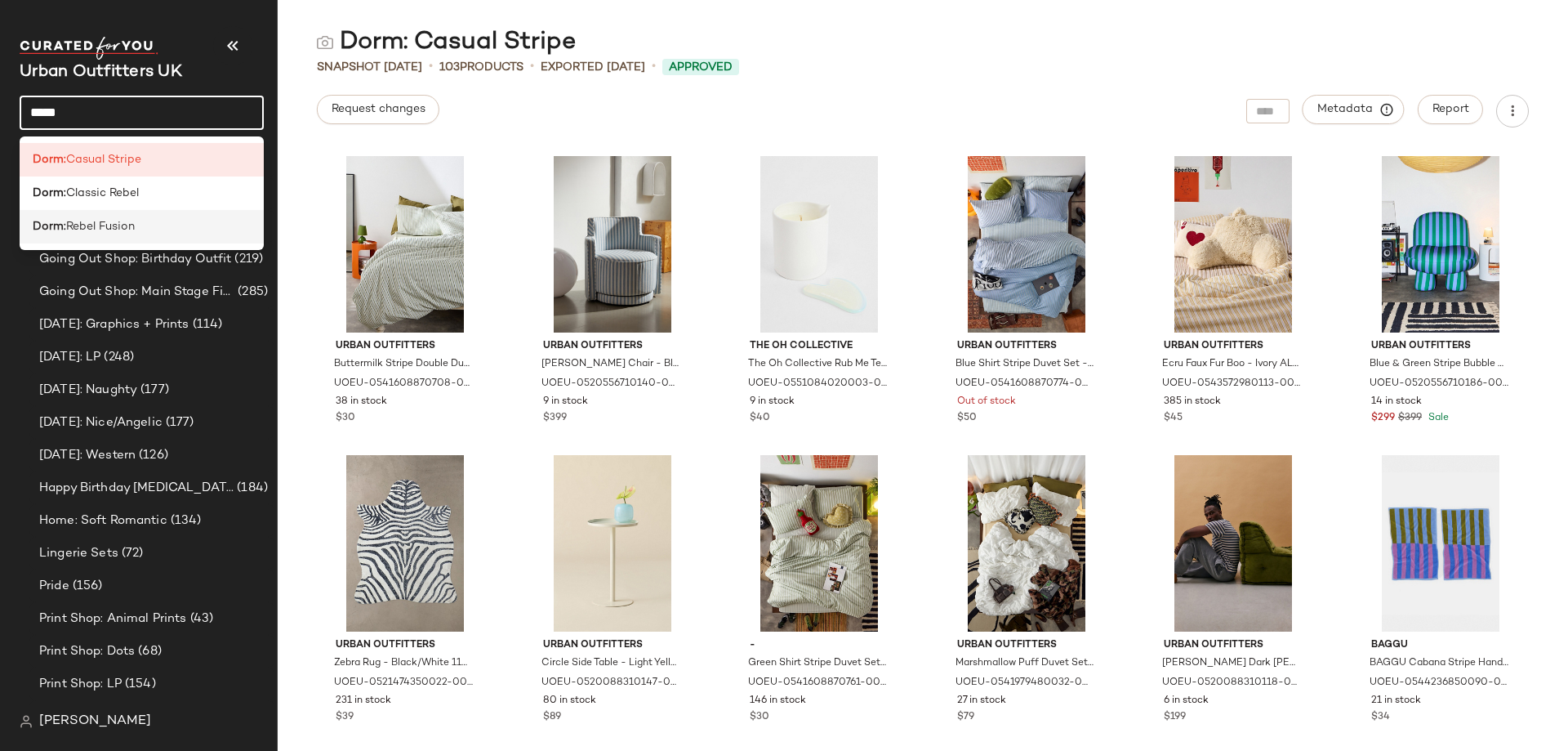
scroll to position [1250, 0]
type input "*****"
click at [139, 224] on div "Dorm: Rebel Fusion" at bounding box center [141, 226] width 218 height 17
